Goal: Information Seeking & Learning: Learn about a topic

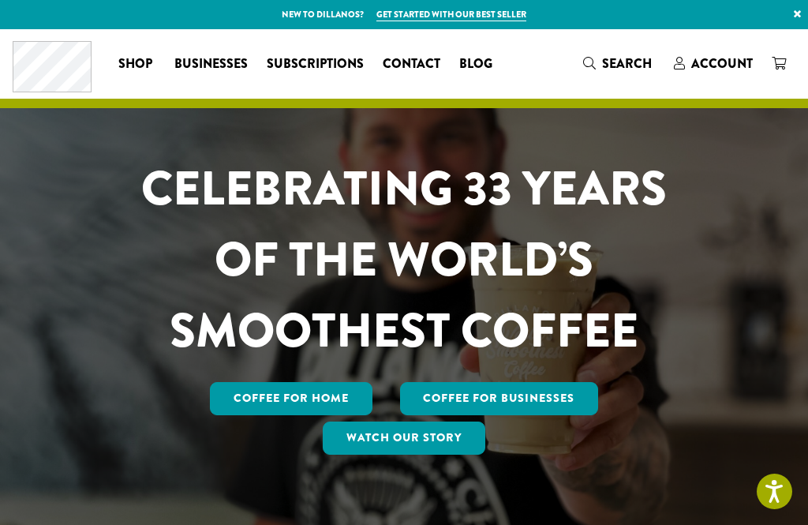
click at [406, 57] on span "Contact" at bounding box center [412, 64] width 58 height 20
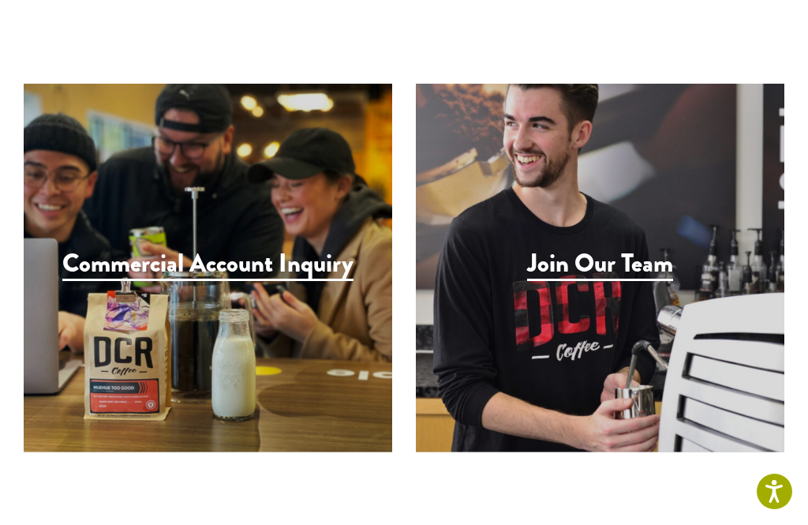
scroll to position [1560, 0]
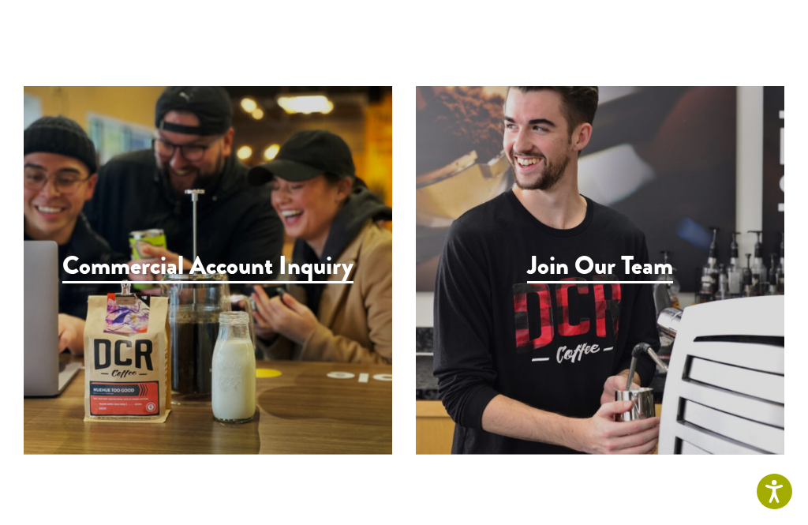
click at [641, 251] on h3 "Join Our Team" at bounding box center [600, 267] width 146 height 32
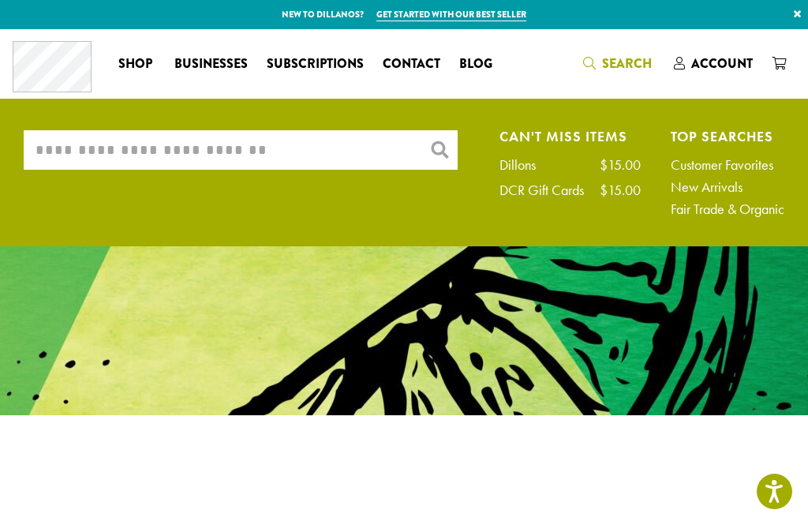
click at [395, 52] on link "Contact" at bounding box center [411, 63] width 77 height 25
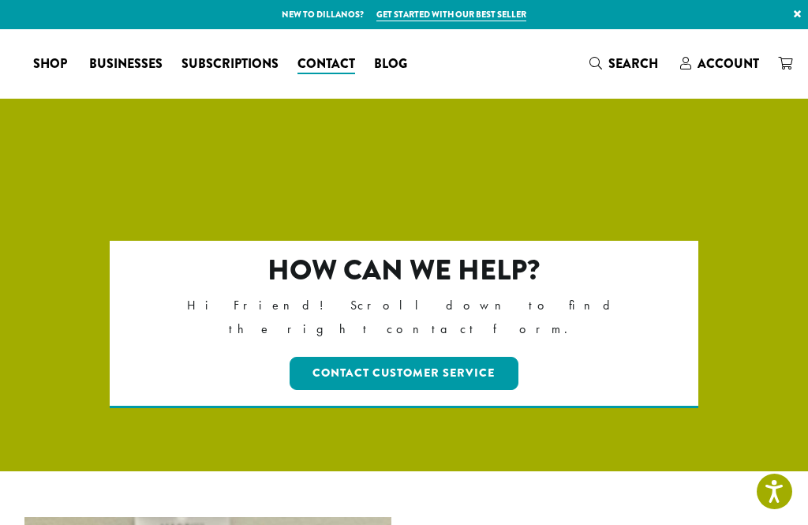
click at [417, 51] on link "Blog" at bounding box center [391, 63] width 52 height 25
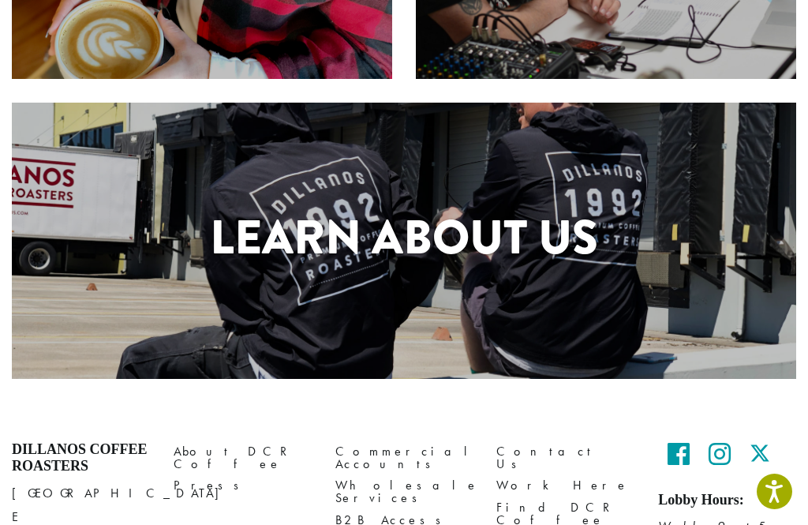
scroll to position [738, 0]
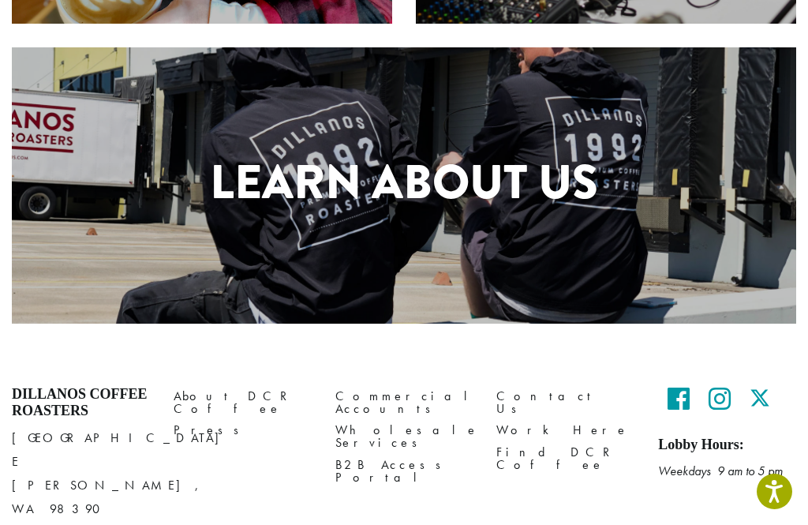
click at [538, 420] on link "Work Here" at bounding box center [565, 430] width 138 height 21
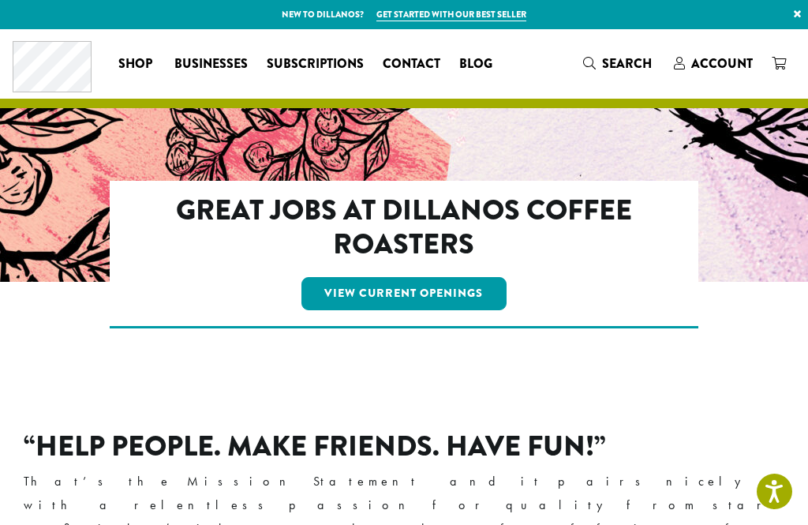
click at [468, 284] on link "View Current Openings" at bounding box center [404, 293] width 206 height 33
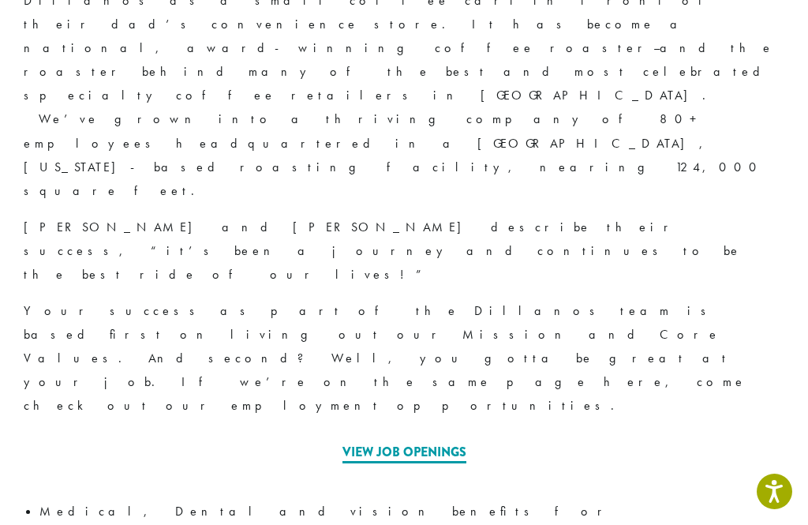
scroll to position [741, 0]
